Goal: Task Accomplishment & Management: Complete application form

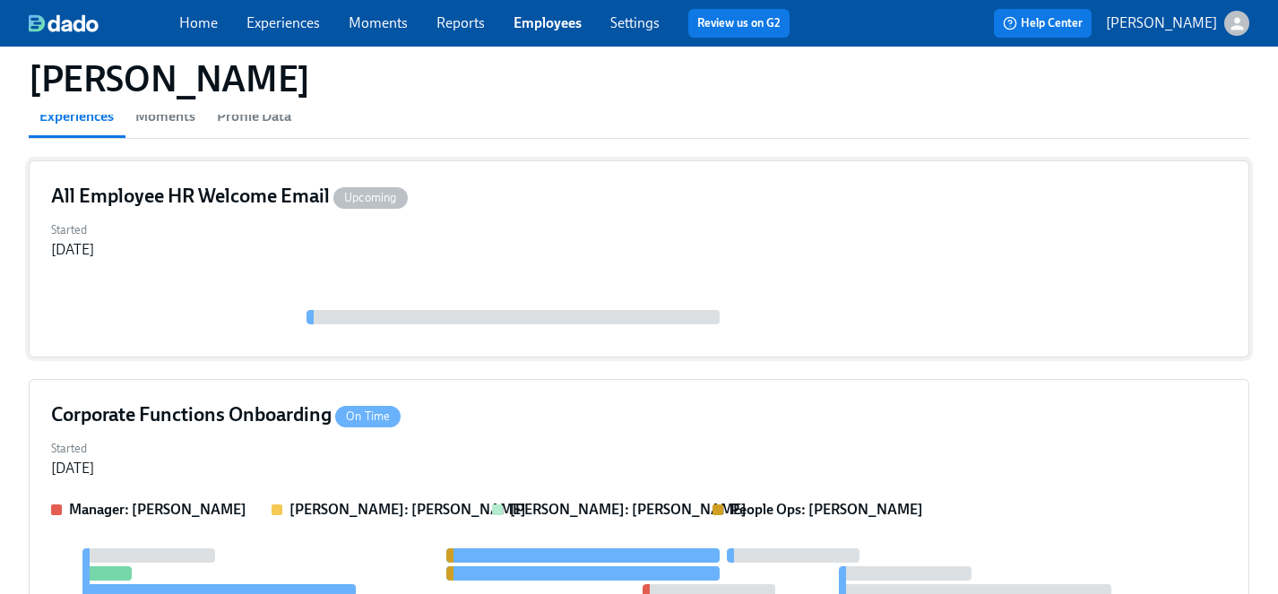
scroll to position [214, 0]
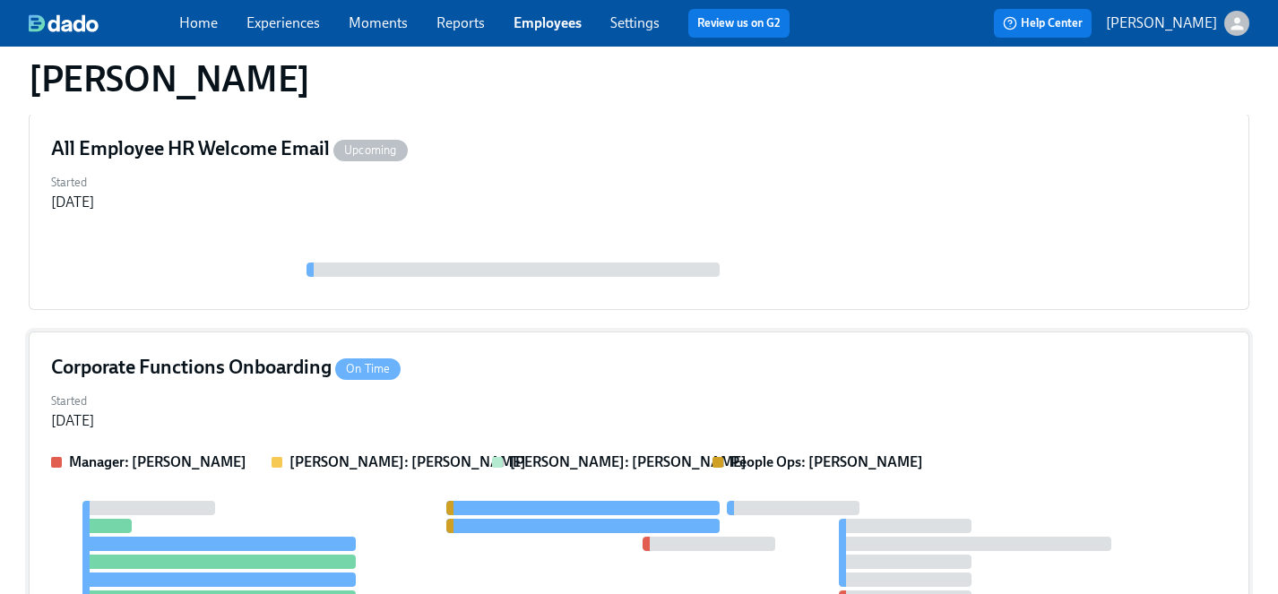
click at [577, 393] on div "Started Oct 06, 2025" at bounding box center [639, 409] width 1176 height 43
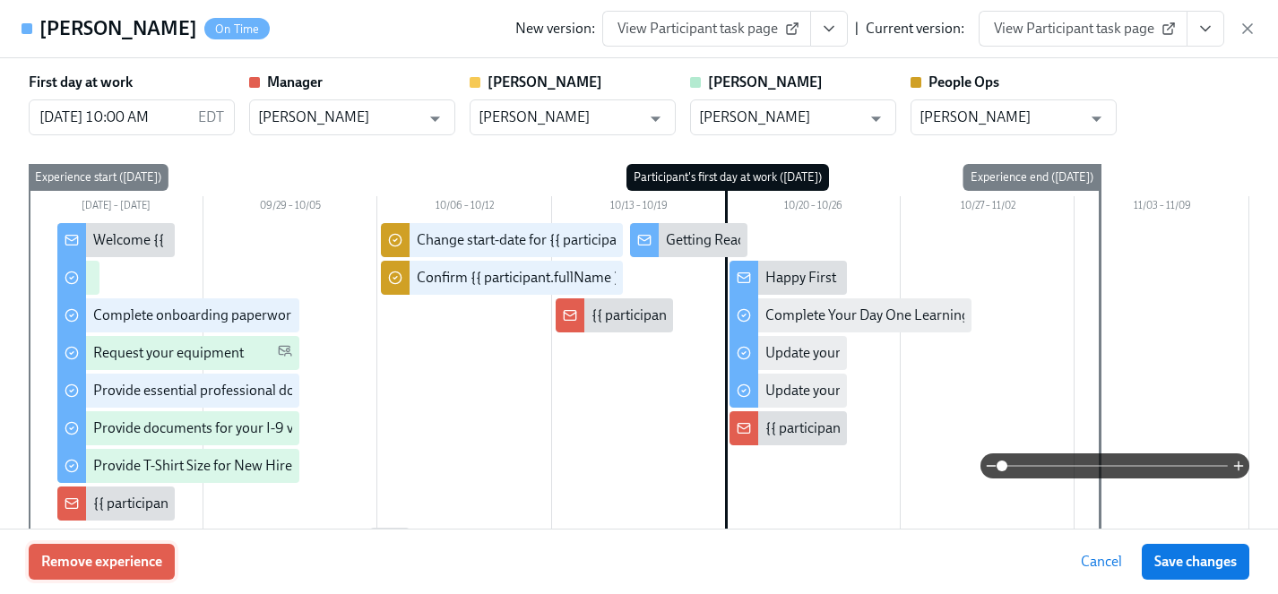
click at [120, 567] on span "Remove experience" at bounding box center [101, 562] width 121 height 18
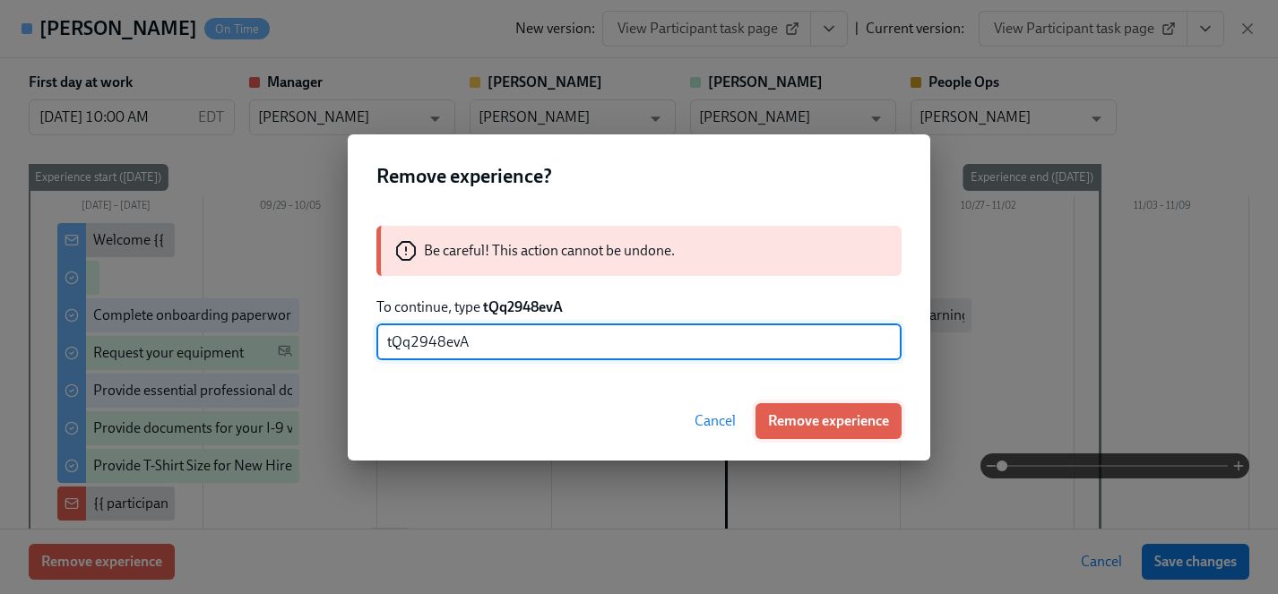
type input "tQq2948evA"
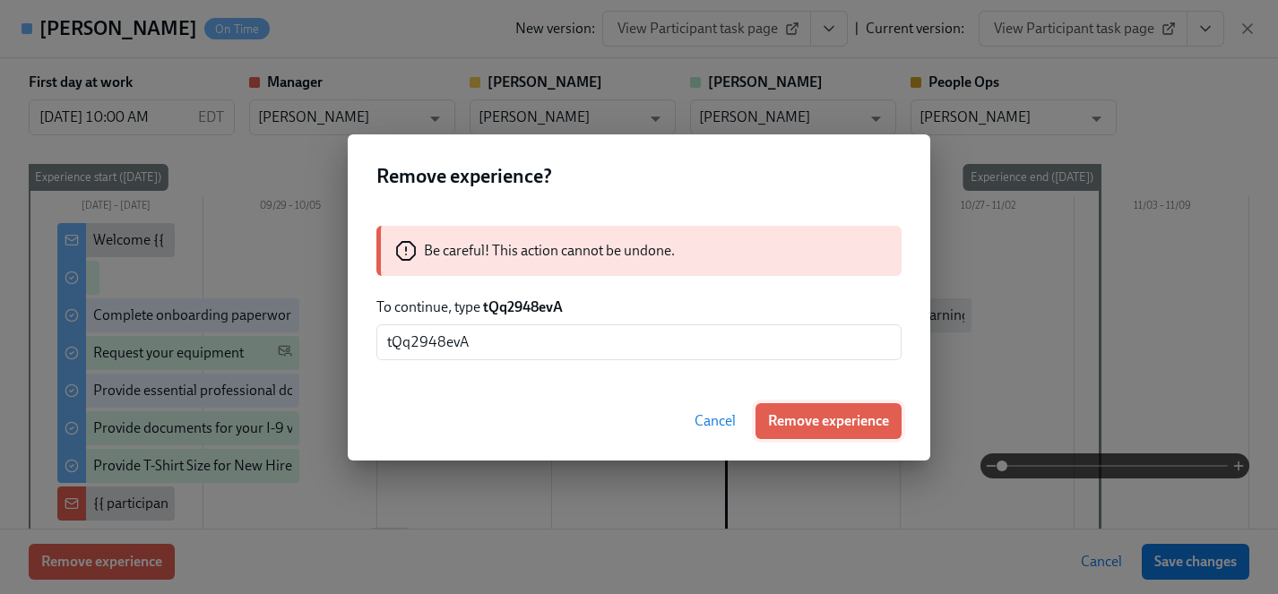
click at [828, 423] on span "Remove experience" at bounding box center [828, 421] width 121 height 18
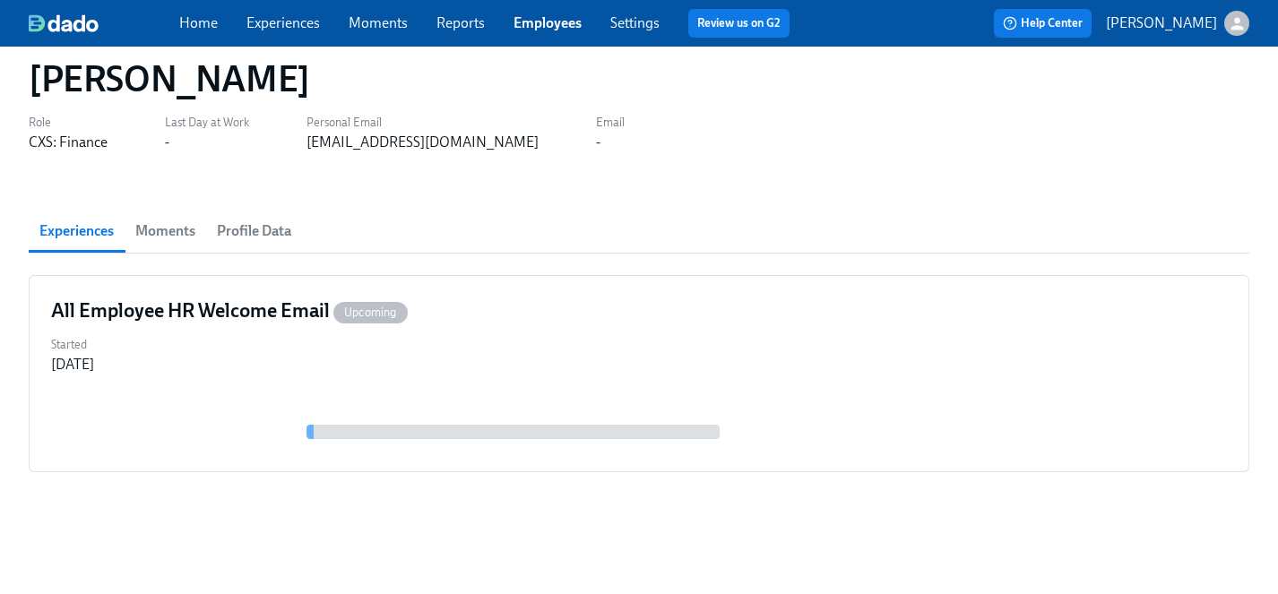
click at [291, 27] on link "Experiences" at bounding box center [282, 22] width 73 height 17
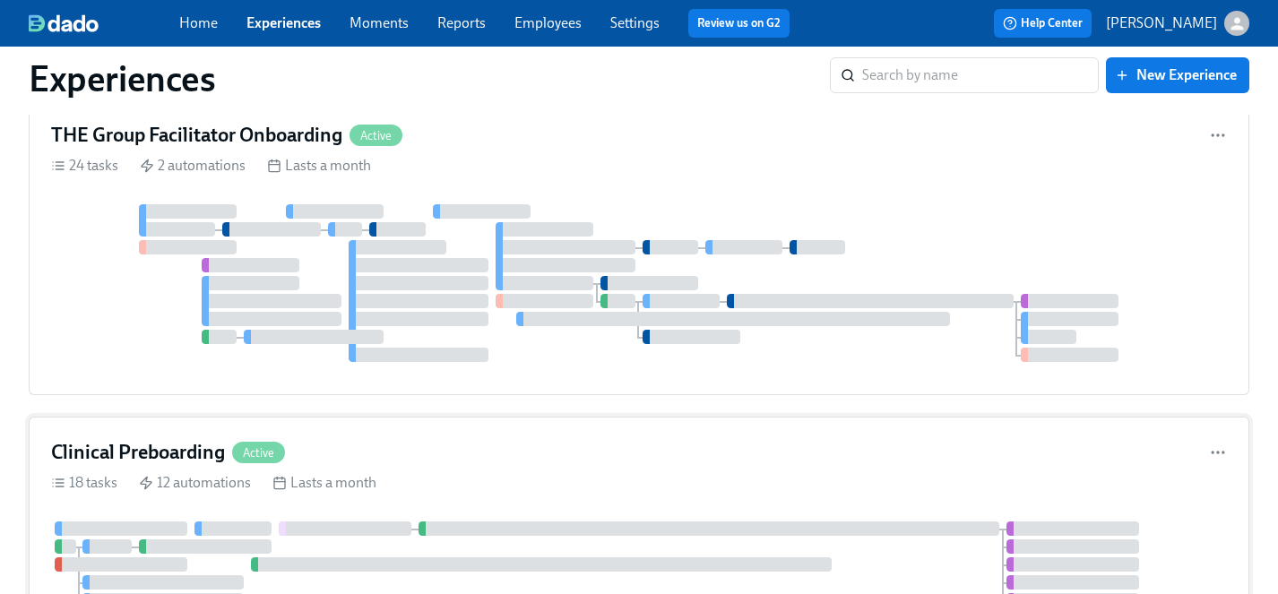
scroll to position [1861, 0]
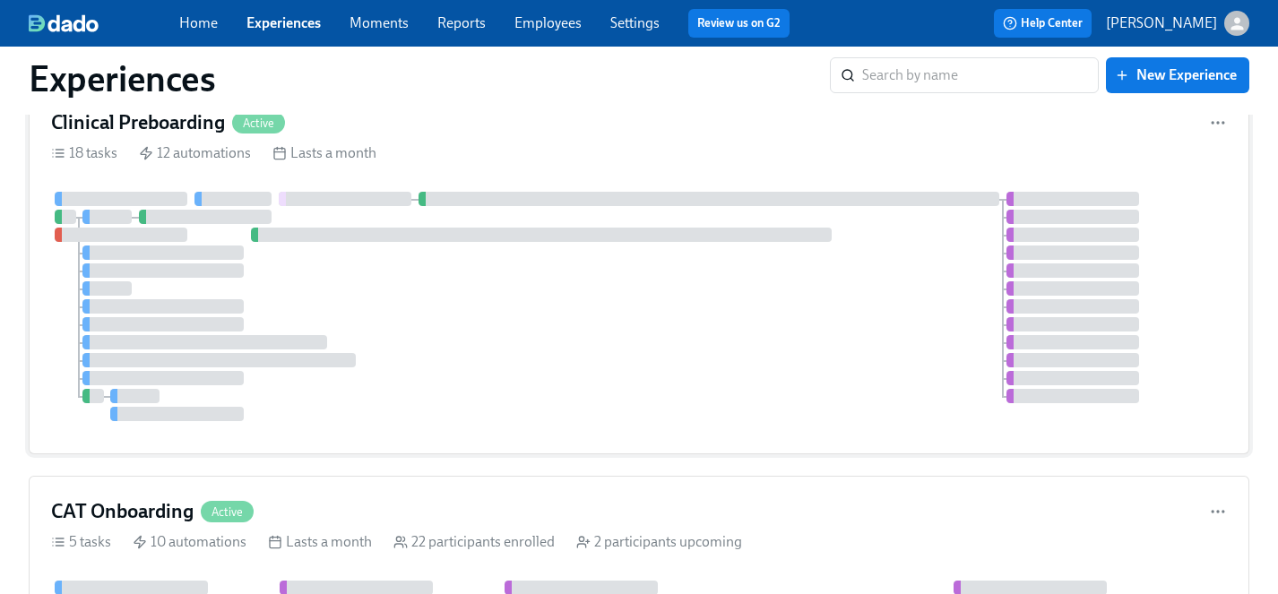
click at [545, 332] on div at bounding box center [639, 306] width 1176 height 229
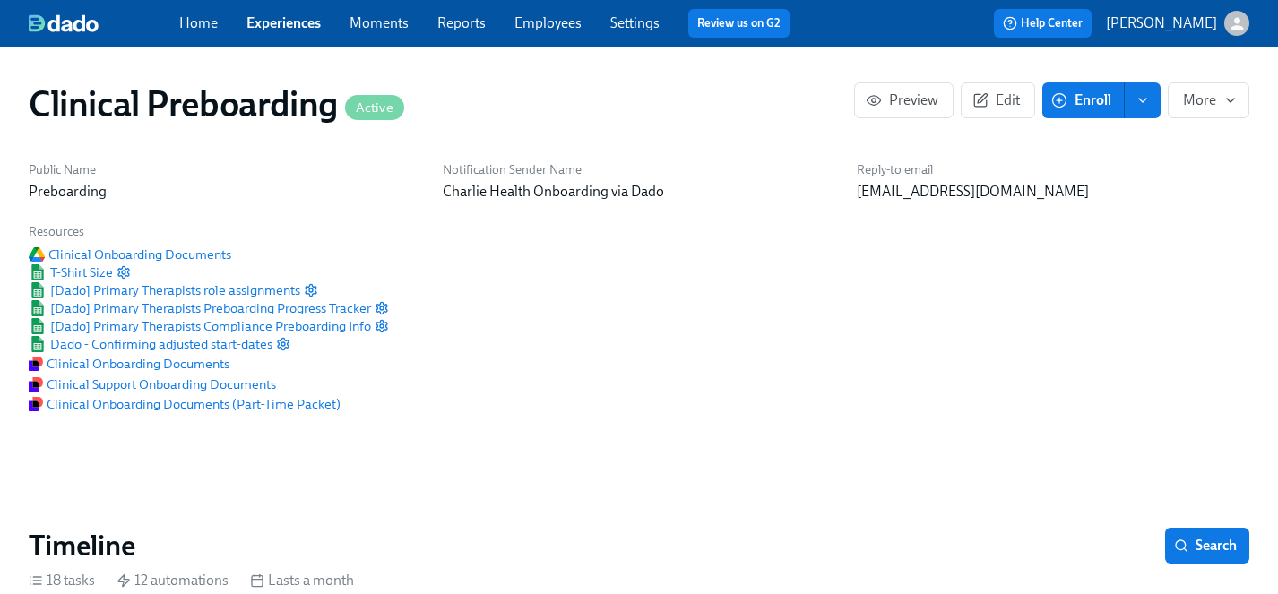
click at [1088, 97] on span "Enroll" at bounding box center [1083, 100] width 56 height 18
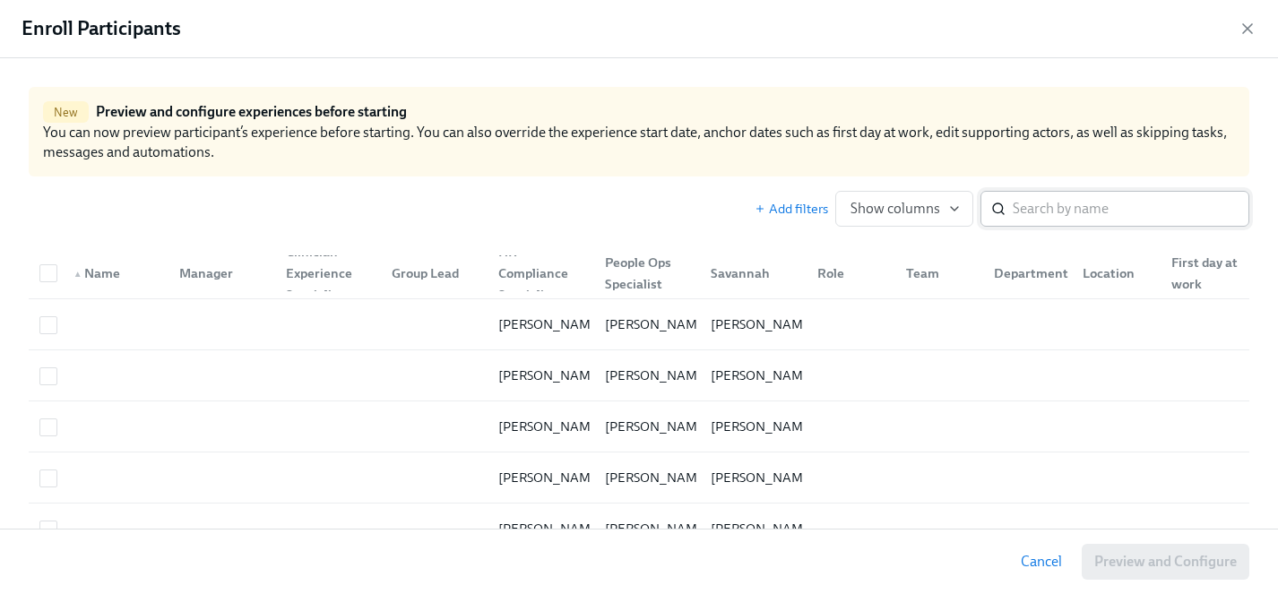
scroll to position [0, 22361]
click at [1072, 206] on input "search" at bounding box center [1131, 209] width 237 height 36
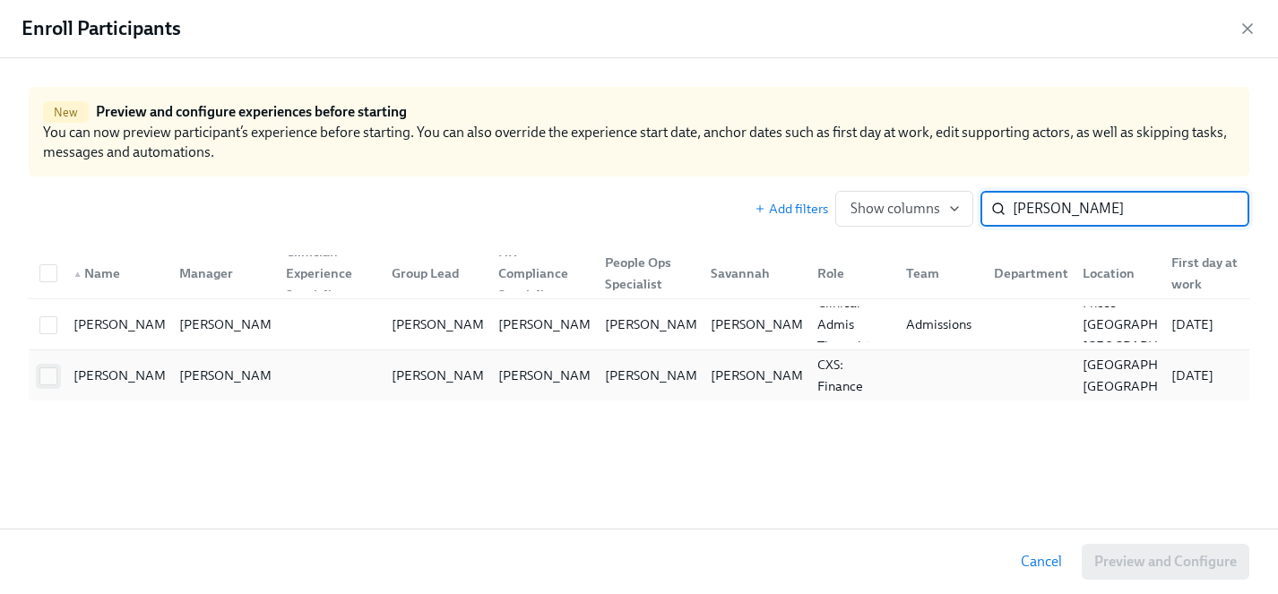
type input "donielle"
click at [41, 380] on input "checkbox" at bounding box center [48, 376] width 16 height 16
checkbox input "true"
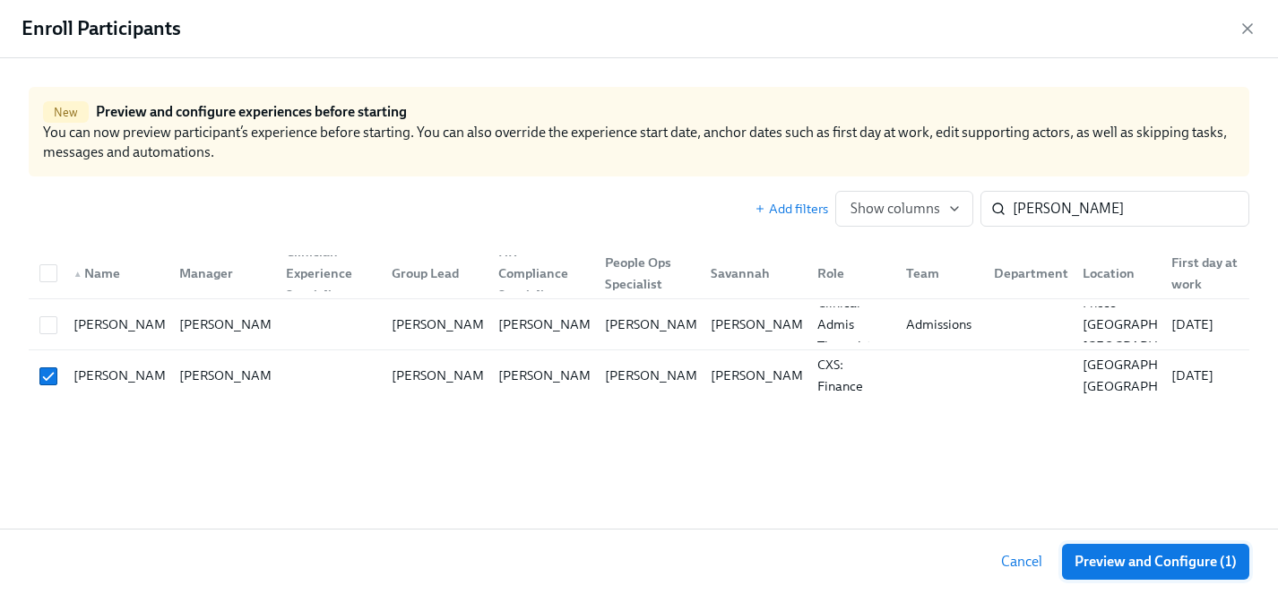
click at [1107, 571] on button "Preview and Configure (1)" at bounding box center [1155, 562] width 187 height 36
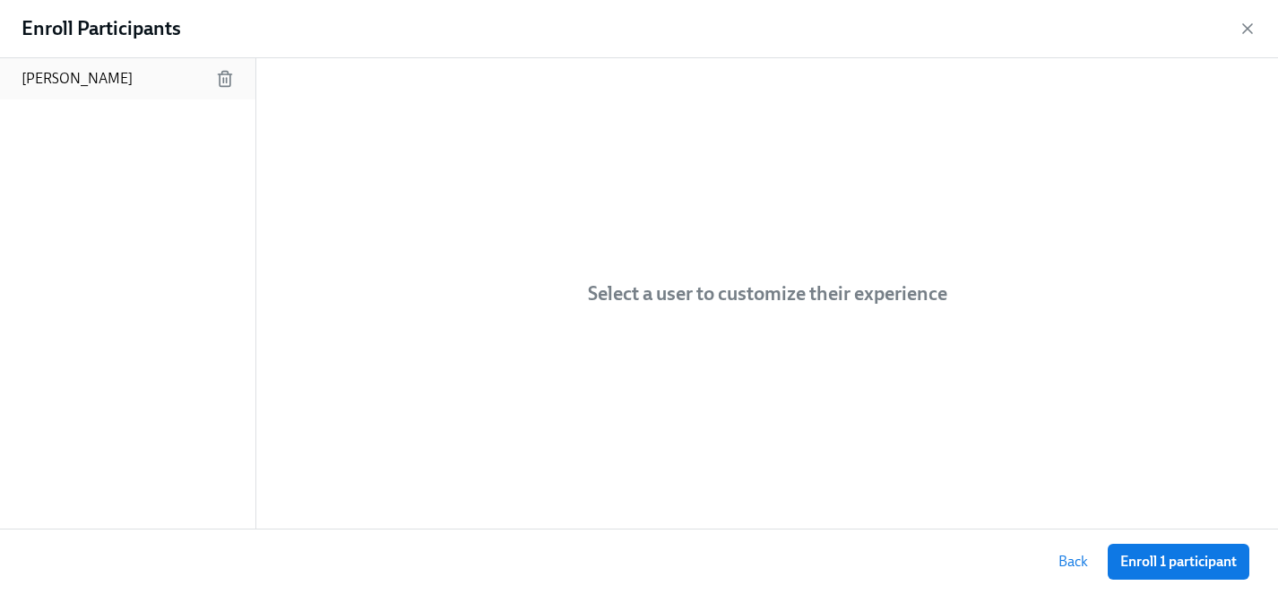
click at [82, 83] on p "[PERSON_NAME]" at bounding box center [77, 79] width 111 height 20
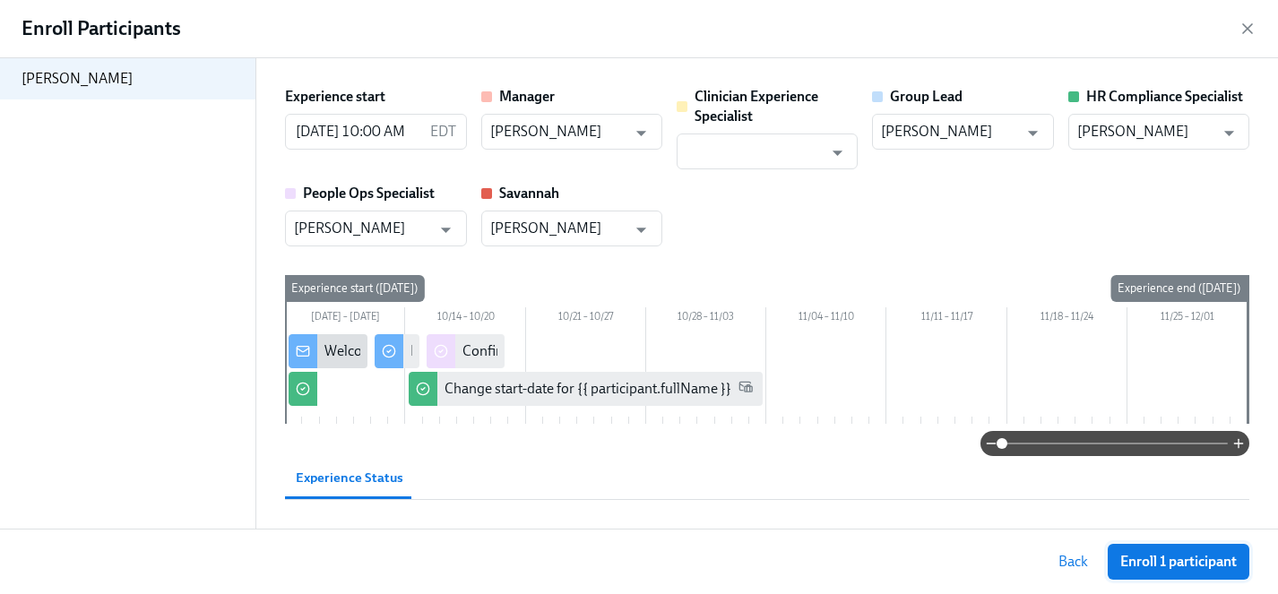
click at [1164, 558] on span "Enroll 1 participant" at bounding box center [1178, 562] width 116 height 18
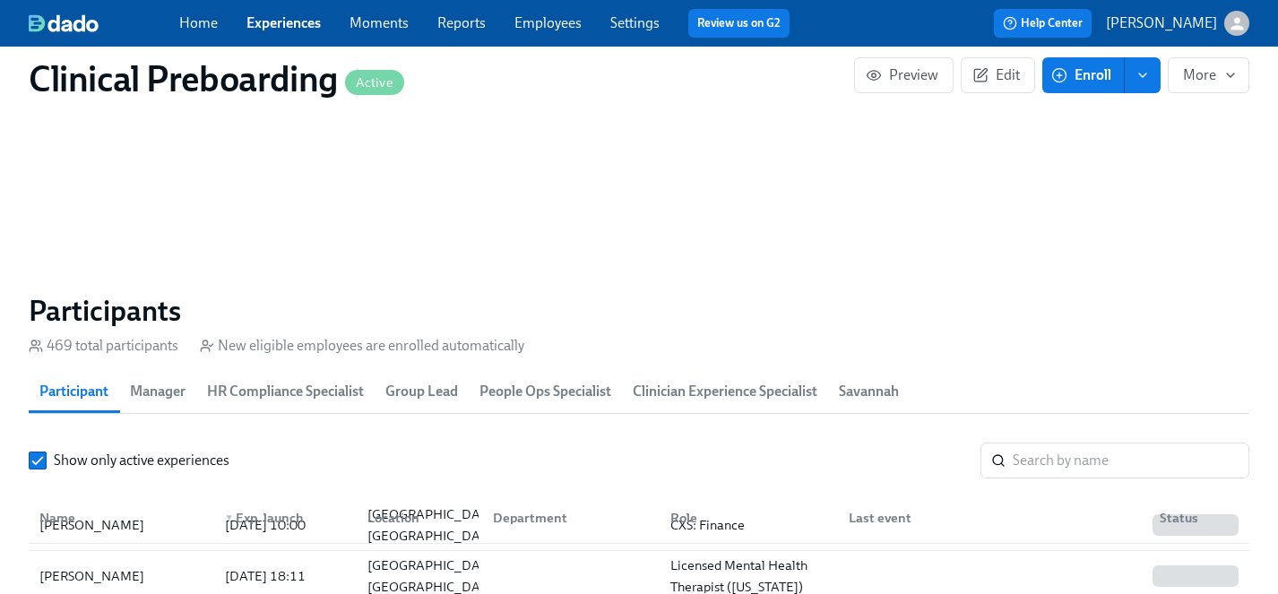
scroll to position [2, 0]
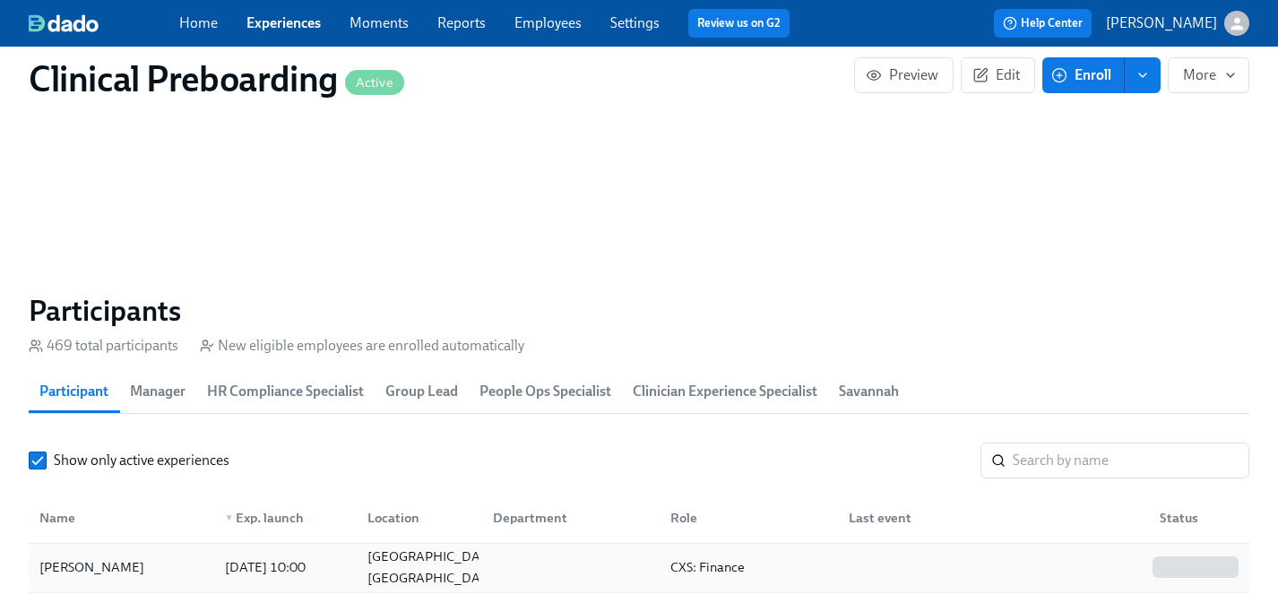
click at [111, 561] on div "[PERSON_NAME]" at bounding box center [91, 567] width 119 height 22
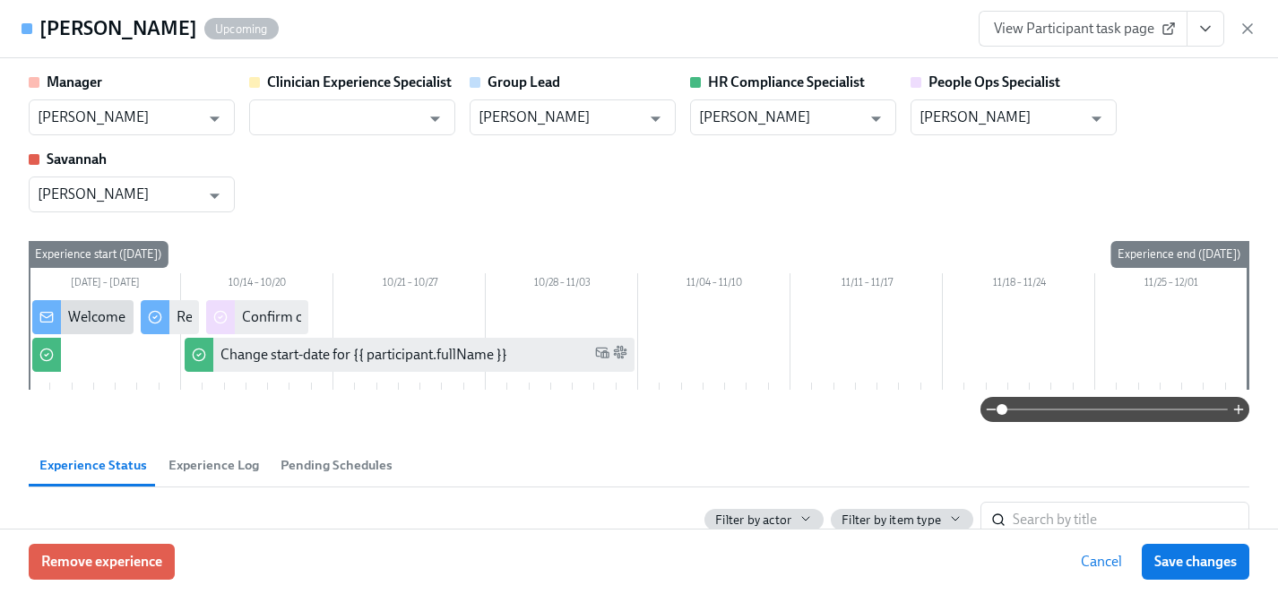
click at [1209, 36] on icon "View task page" at bounding box center [1205, 29] width 18 height 18
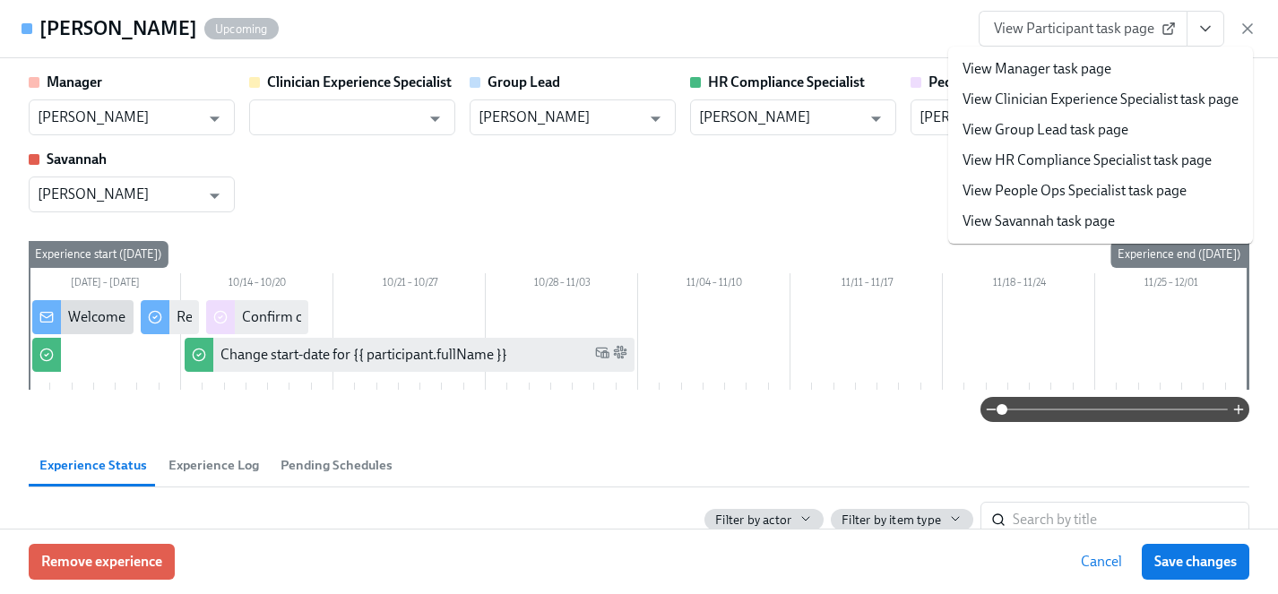
click at [1047, 160] on link "View HR Compliance Specialist task page" at bounding box center [1086, 161] width 249 height 20
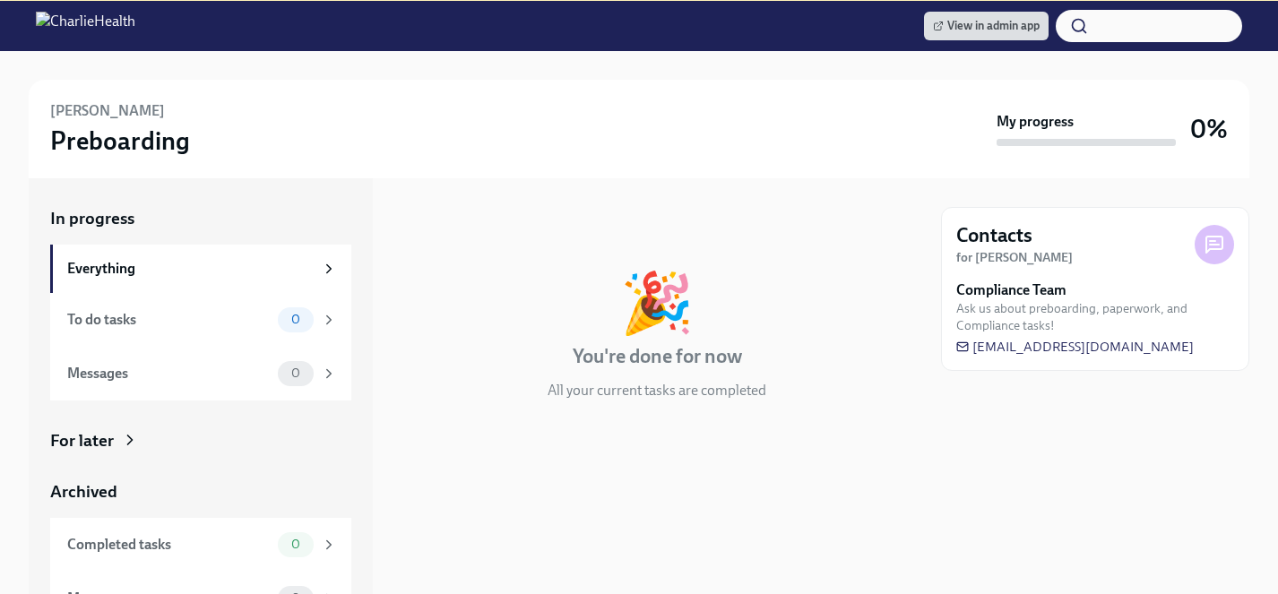
scroll to position [202, 0]
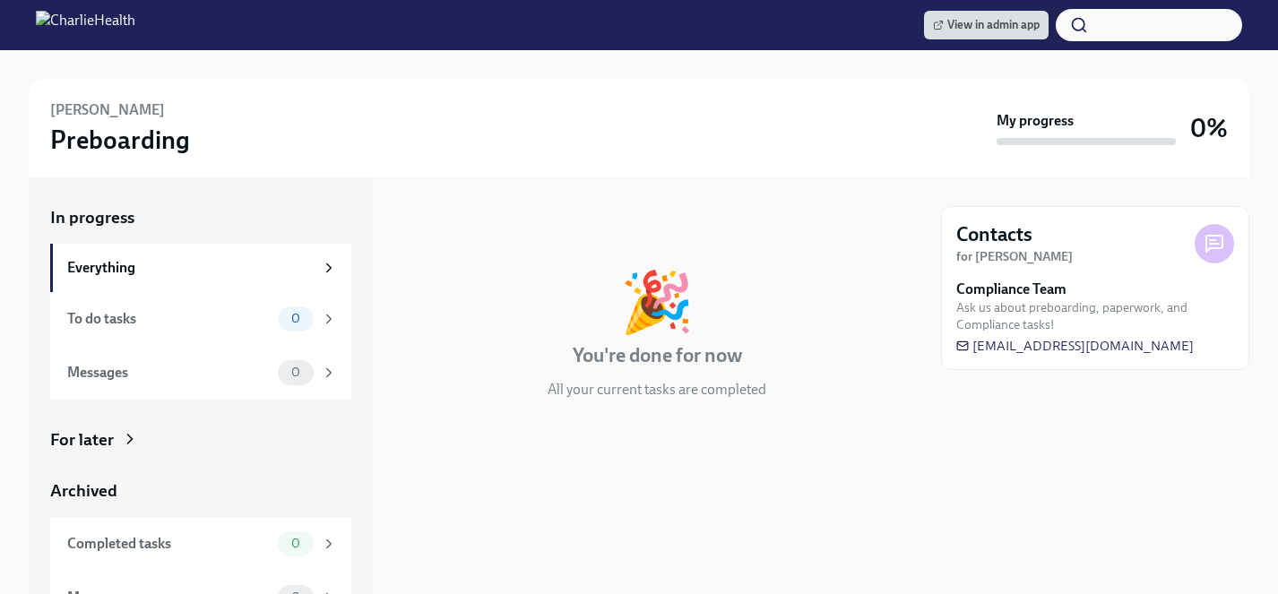
click at [93, 436] on div "For later" at bounding box center [82, 439] width 64 height 23
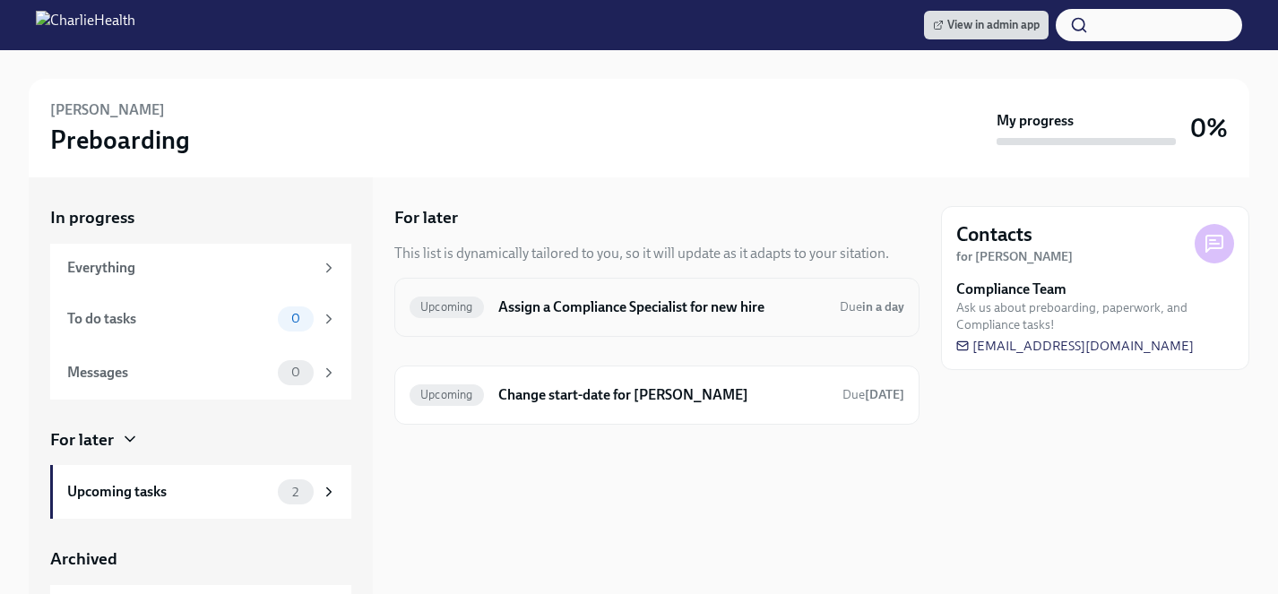
click at [601, 303] on h6 "Assign a Compliance Specialist for new hire" at bounding box center [661, 307] width 327 height 20
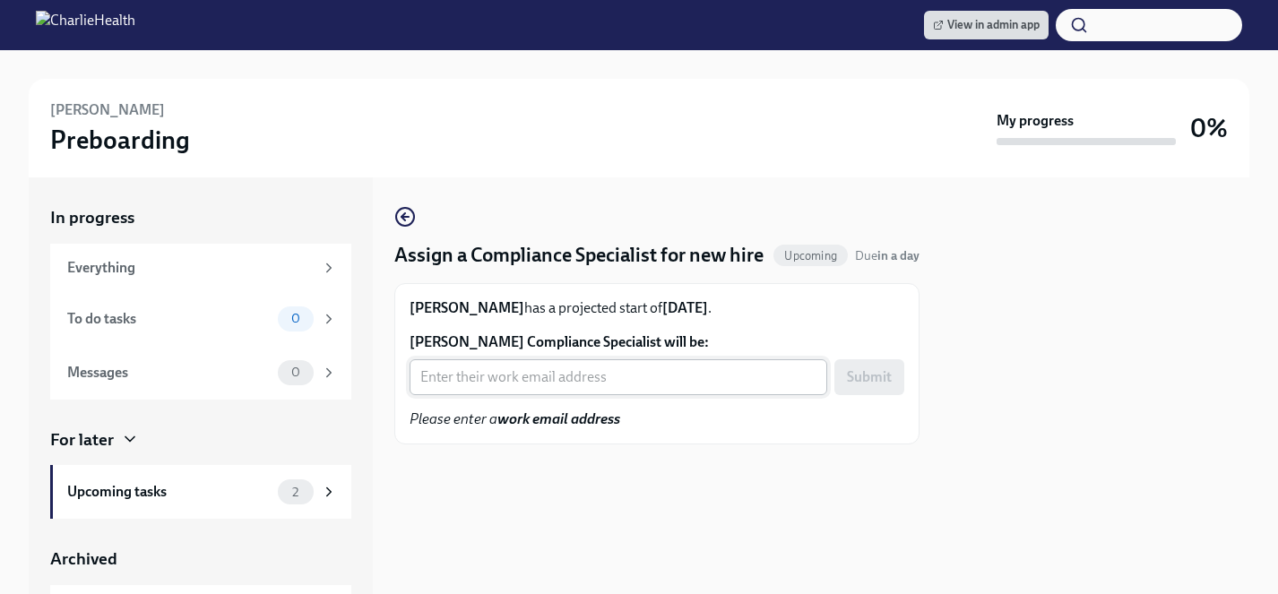
click at [550, 373] on input "[PERSON_NAME] Compliance Specialist will be:" at bounding box center [618, 377] width 418 height 36
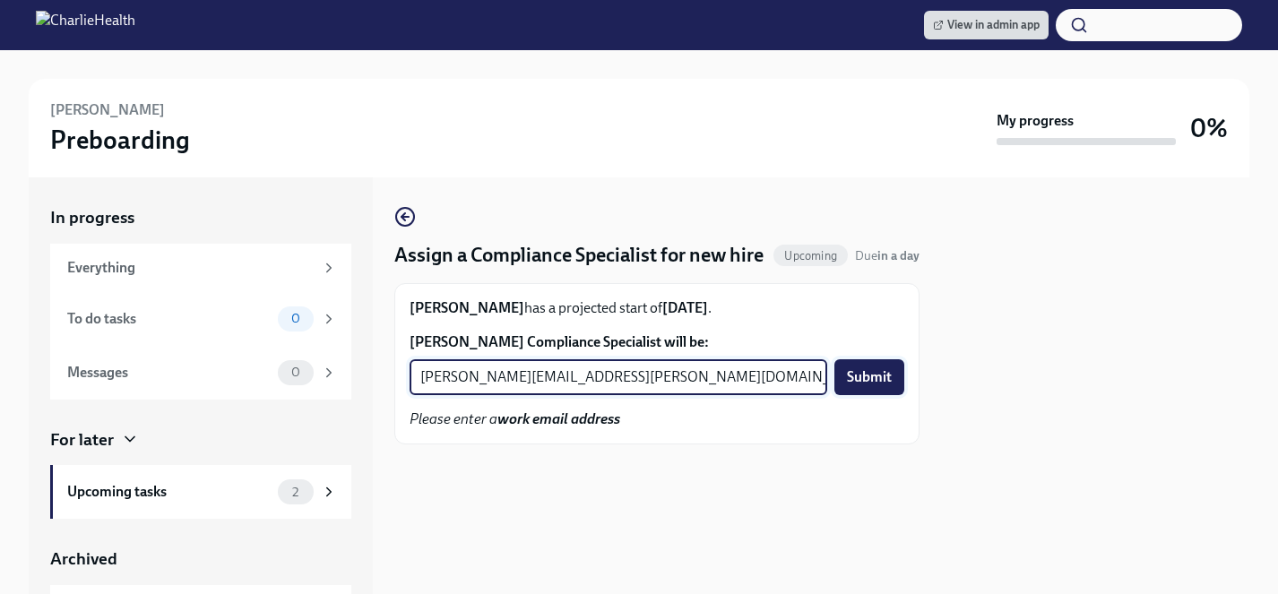
type input "[PERSON_NAME][EMAIL_ADDRESS][PERSON_NAME][DOMAIN_NAME]"
click at [879, 375] on span "Submit" at bounding box center [869, 377] width 45 height 18
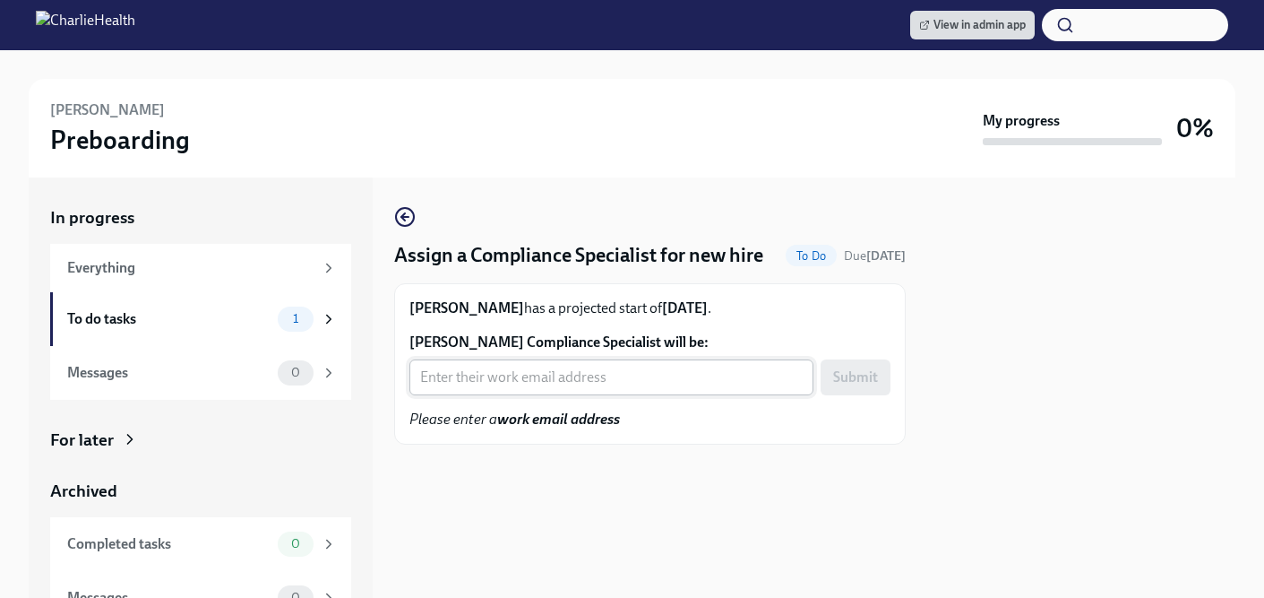
click at [538, 384] on input "[PERSON_NAME] Compliance Specialist will be:" at bounding box center [611, 377] width 404 height 36
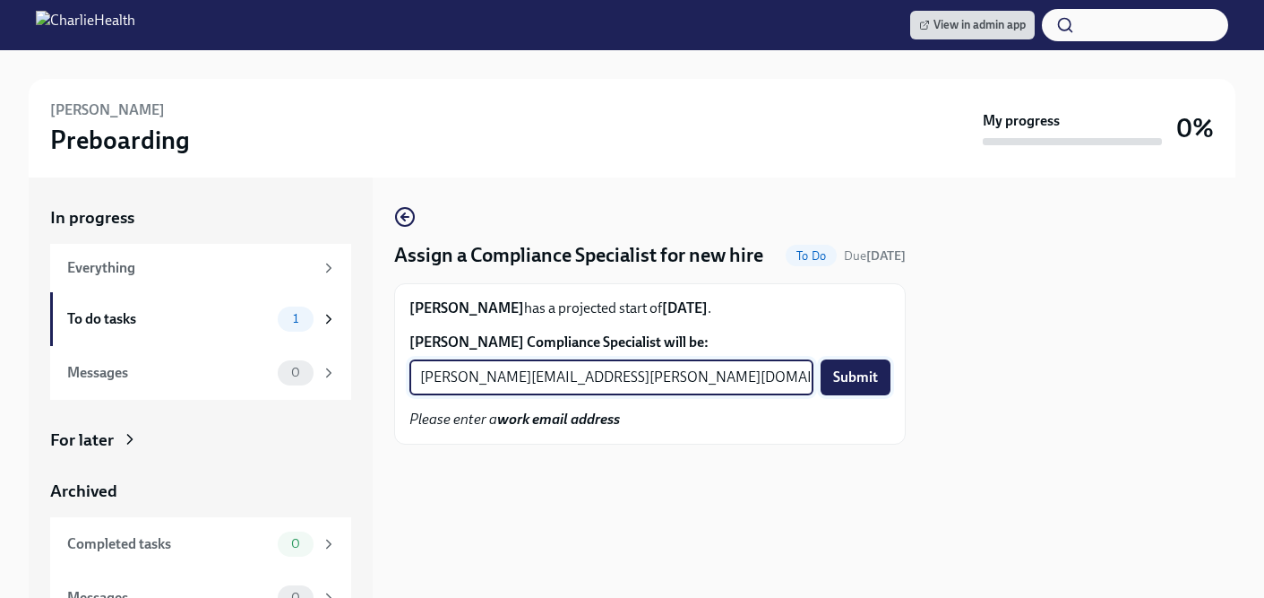
type input "[PERSON_NAME][EMAIL_ADDRESS][PERSON_NAME][DOMAIN_NAME]"
click at [869, 375] on span "Submit" at bounding box center [855, 377] width 45 height 18
